Goal: Information Seeking & Learning: Understand process/instructions

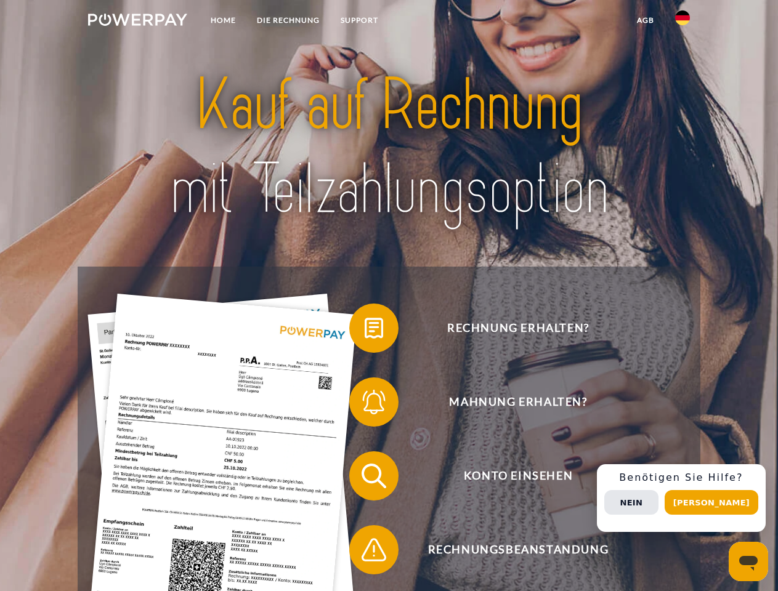
click at [137, 22] on img at bounding box center [137, 20] width 99 height 12
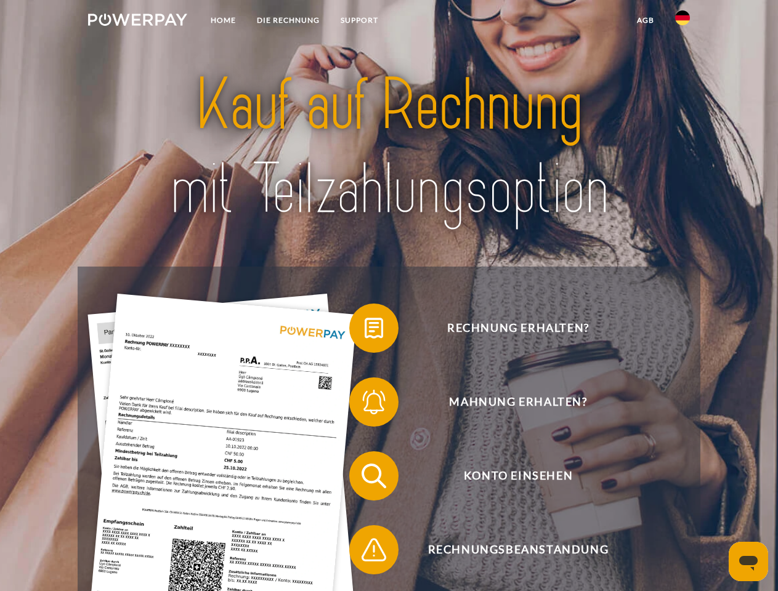
click at [682, 22] on img at bounding box center [682, 17] width 15 height 15
click at [645, 20] on link "agb" at bounding box center [645, 20] width 38 height 22
click at [365, 331] on span at bounding box center [356, 328] width 62 height 62
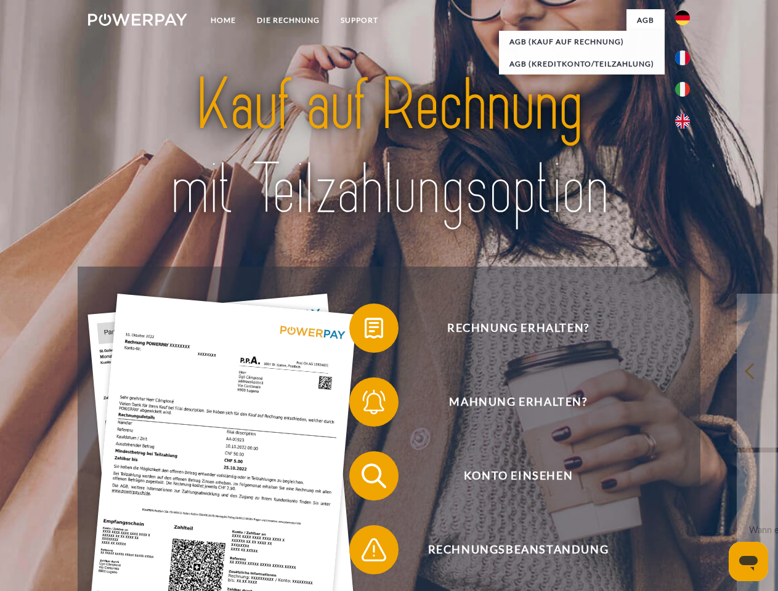
click at [365, 405] on div "Rechnung erhalten? Mahnung erhalten? Konto einsehen" at bounding box center [389, 513] width 622 height 493
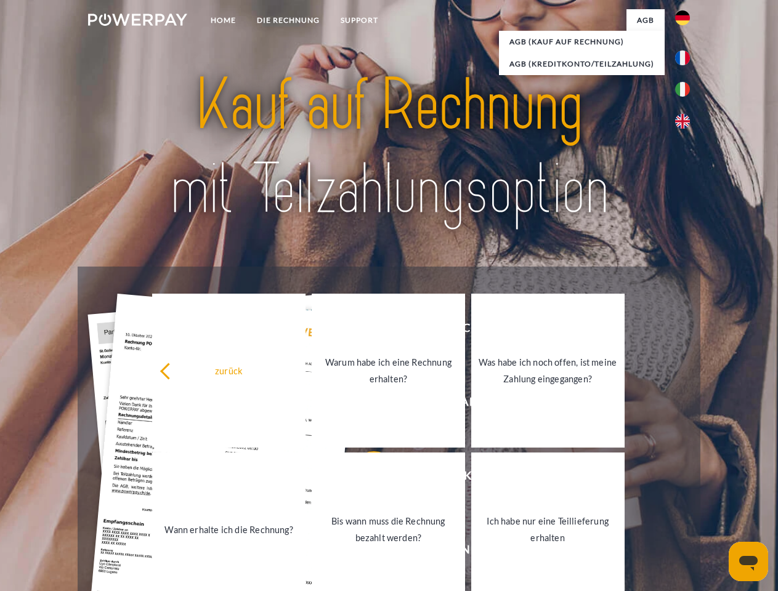
click at [365, 479] on link "Bis wann muss die Rechnung bezahlt werden?" at bounding box center [388, 530] width 153 height 154
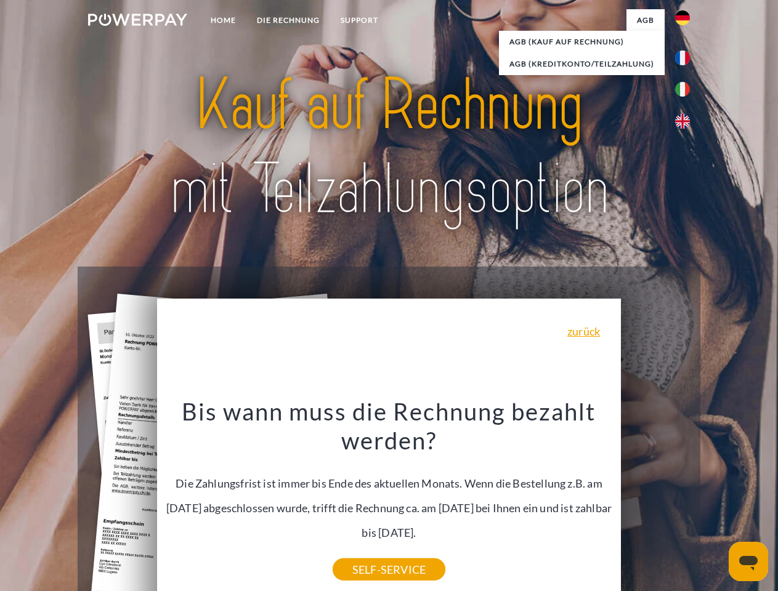
click at [365, 552] on div "Rechnung erhalten? Mahnung erhalten? Konto einsehen" at bounding box center [389, 513] width 622 height 493
click at [685, 498] on div "Rechnung erhalten? Mahnung erhalten? Konto einsehen" at bounding box center [389, 513] width 622 height 493
click at [655, 501] on span "Konto einsehen" at bounding box center [518, 475] width 302 height 49
click at [716, 503] on header "Home DIE RECHNUNG SUPPORT" at bounding box center [389, 425] width 778 height 850
